Goal: Information Seeking & Learning: Find specific fact

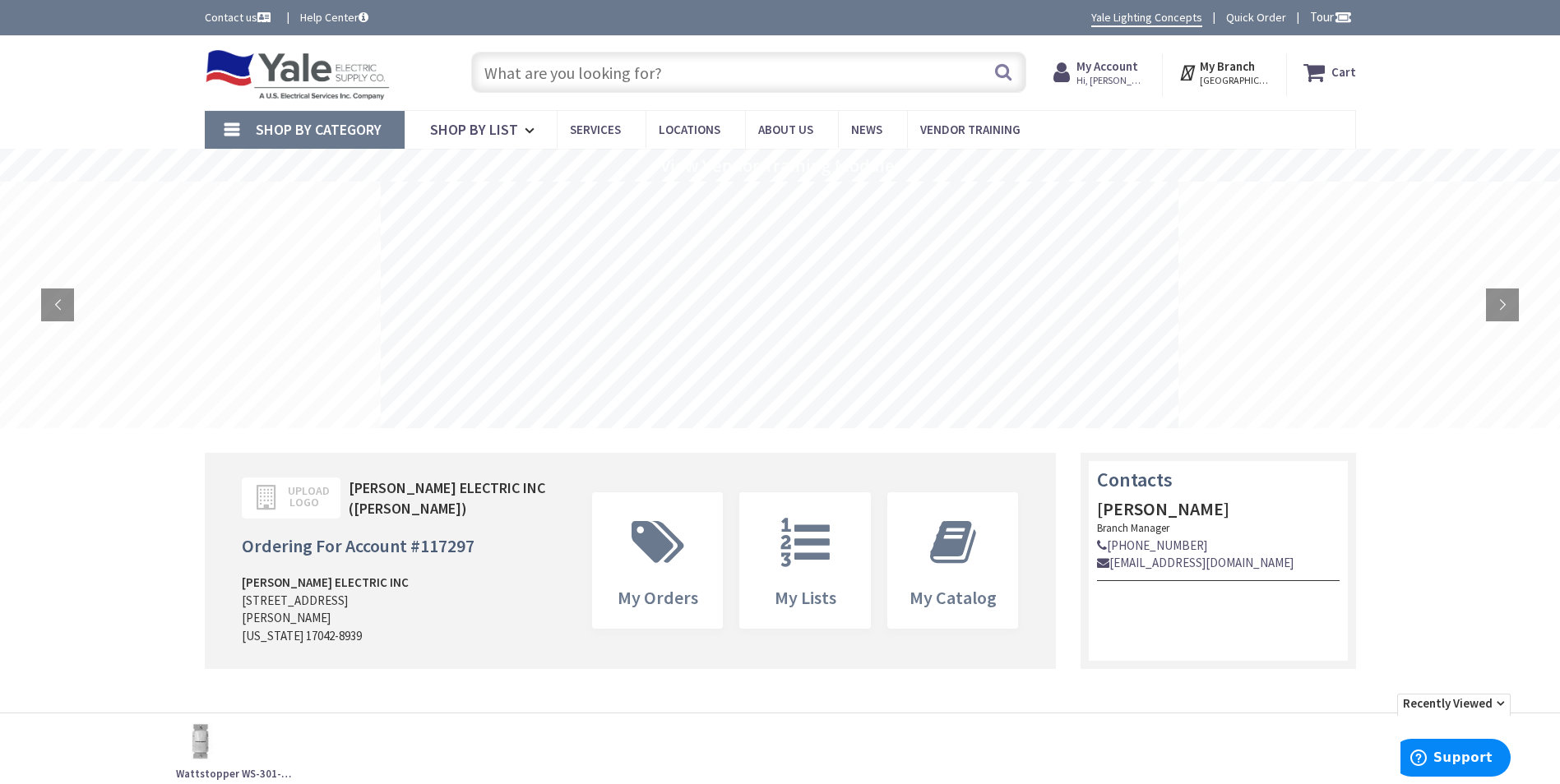
click at [715, 74] on input "text" at bounding box center [748, 73] width 555 height 41
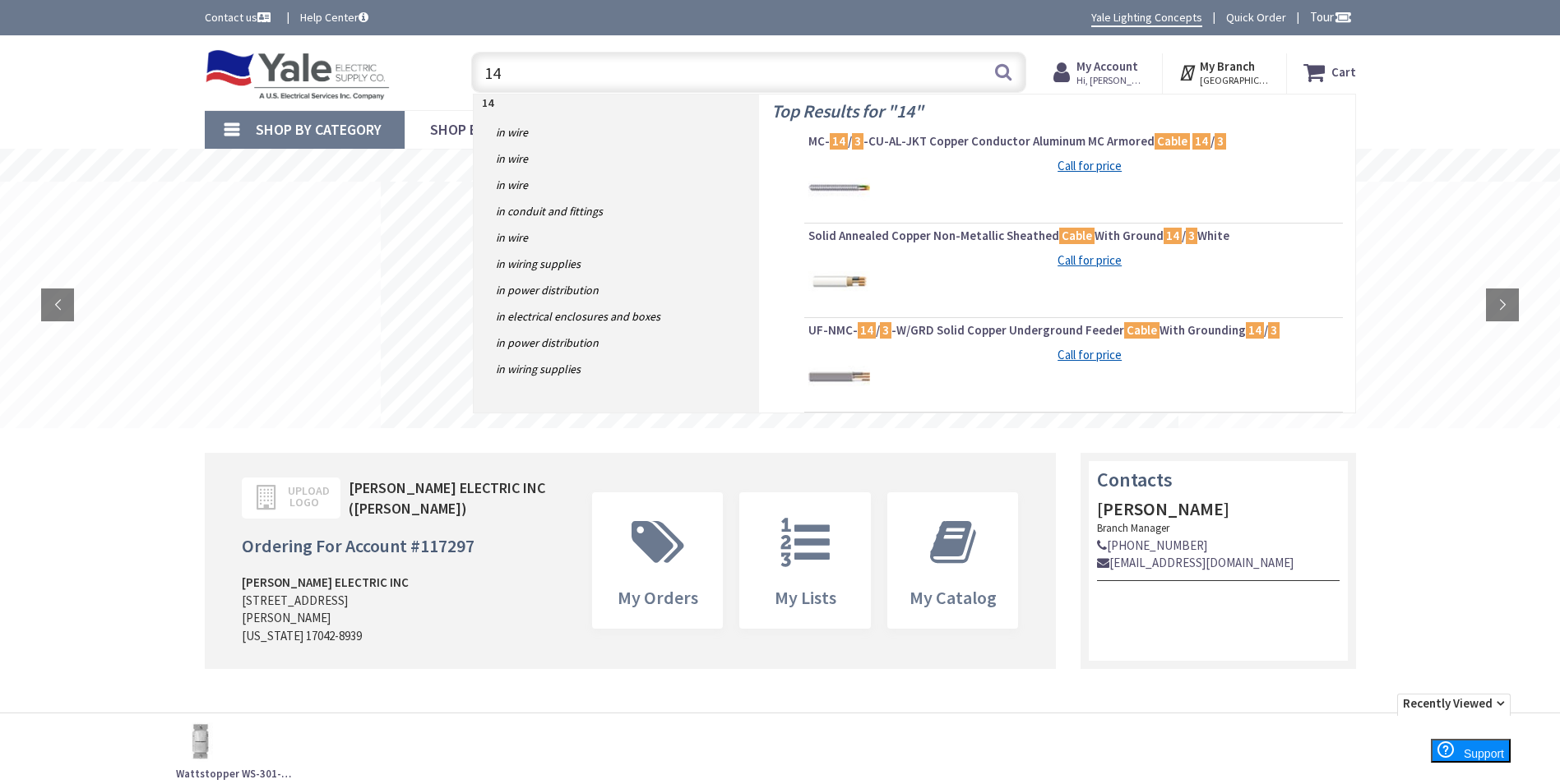
type input "1"
